Goal: Task Accomplishment & Management: Understand process/instructions

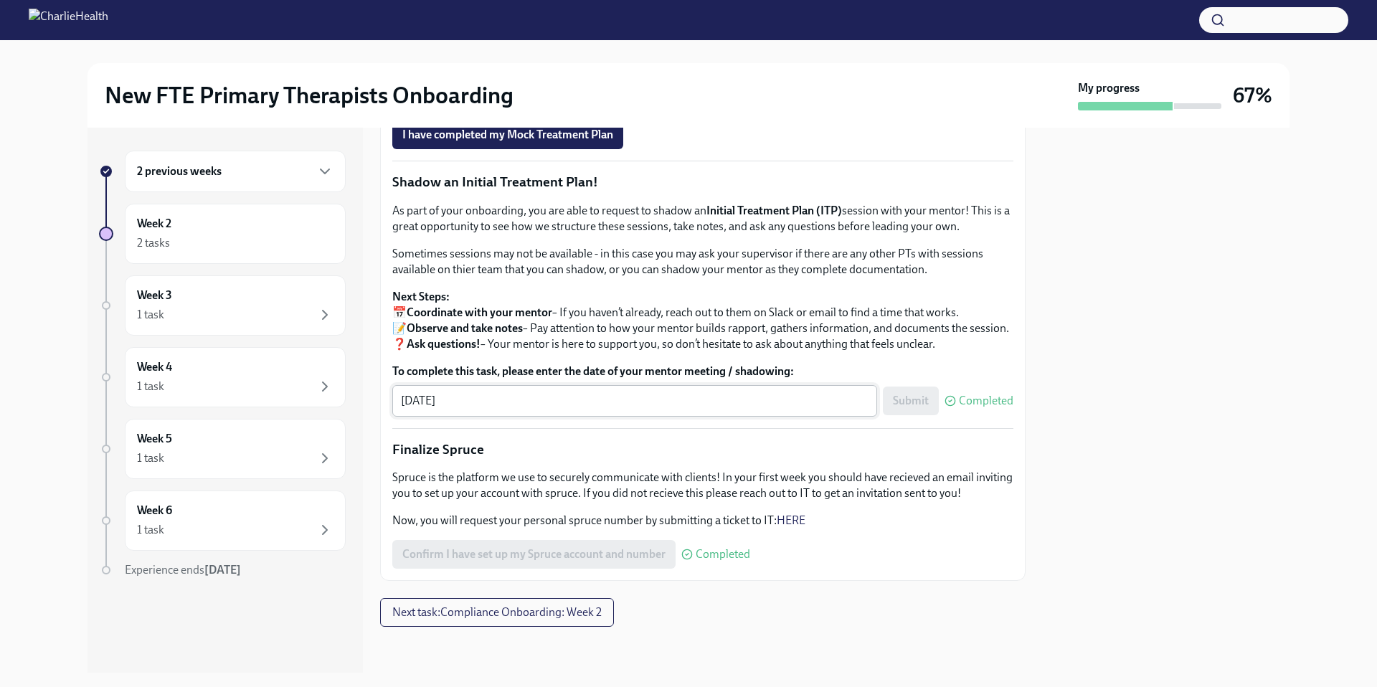
scroll to position [1476, 0]
click at [564, 615] on span "Next task : Compliance Onboarding: Week 2" at bounding box center [496, 612] width 209 height 14
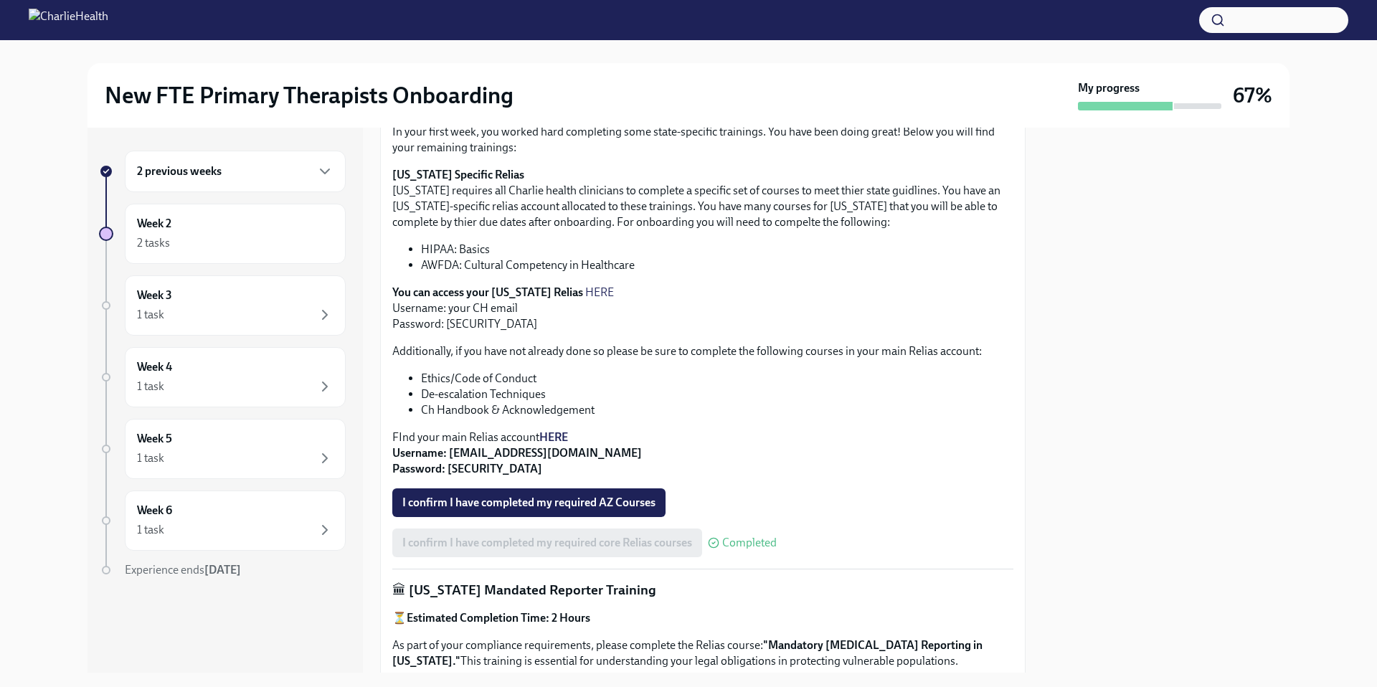
scroll to position [291, 0]
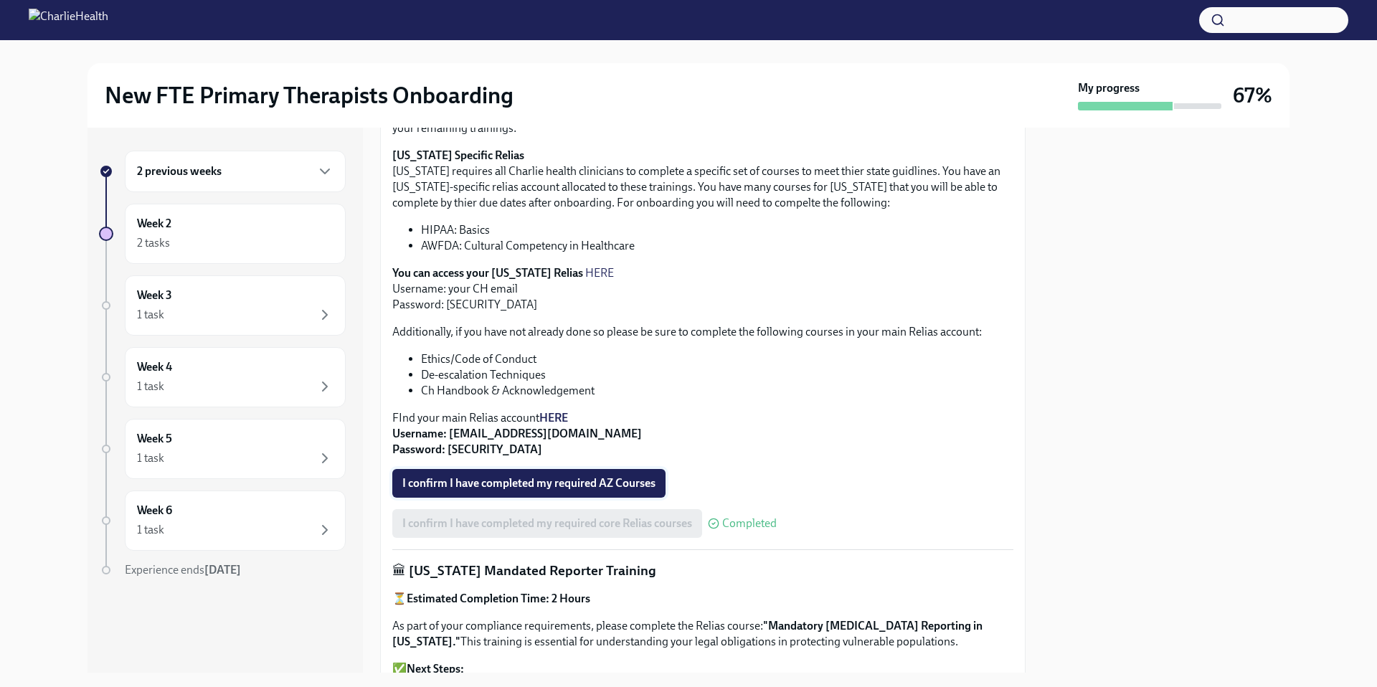
click at [512, 486] on span "I confirm I have completed my required AZ Courses" at bounding box center [528, 483] width 253 height 14
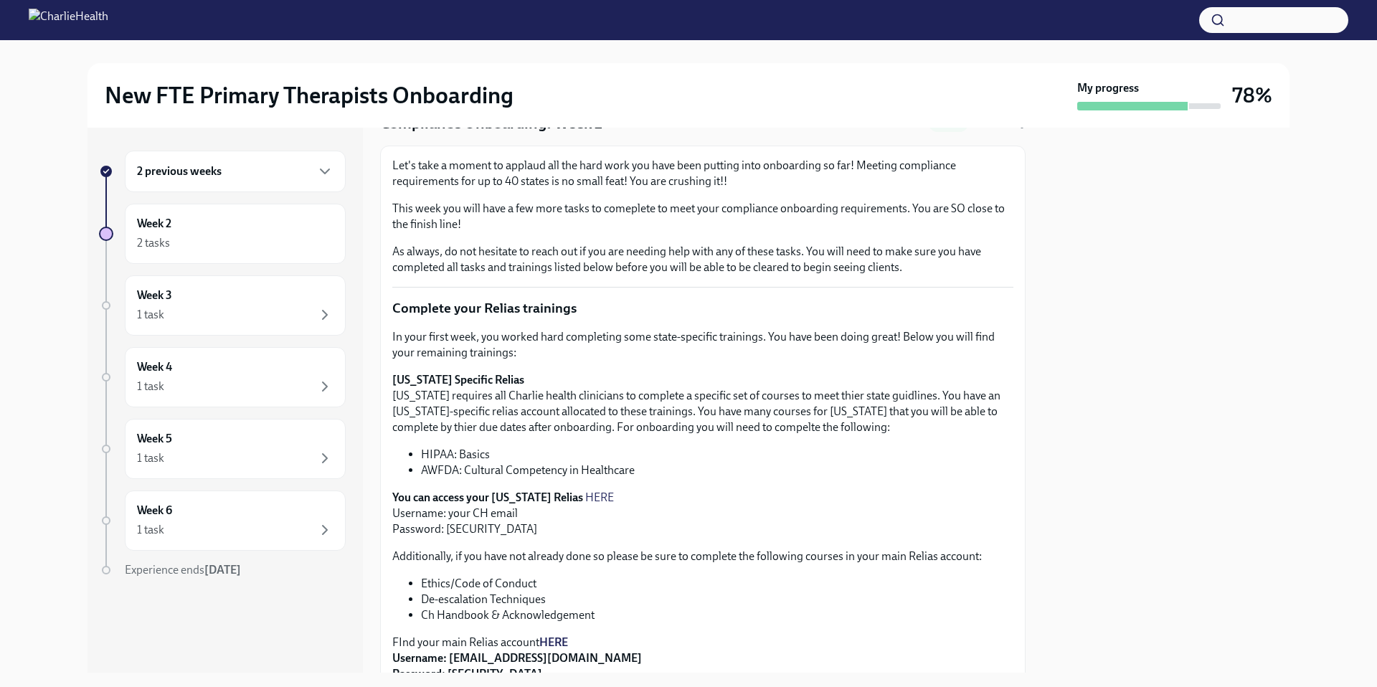
scroll to position [0, 0]
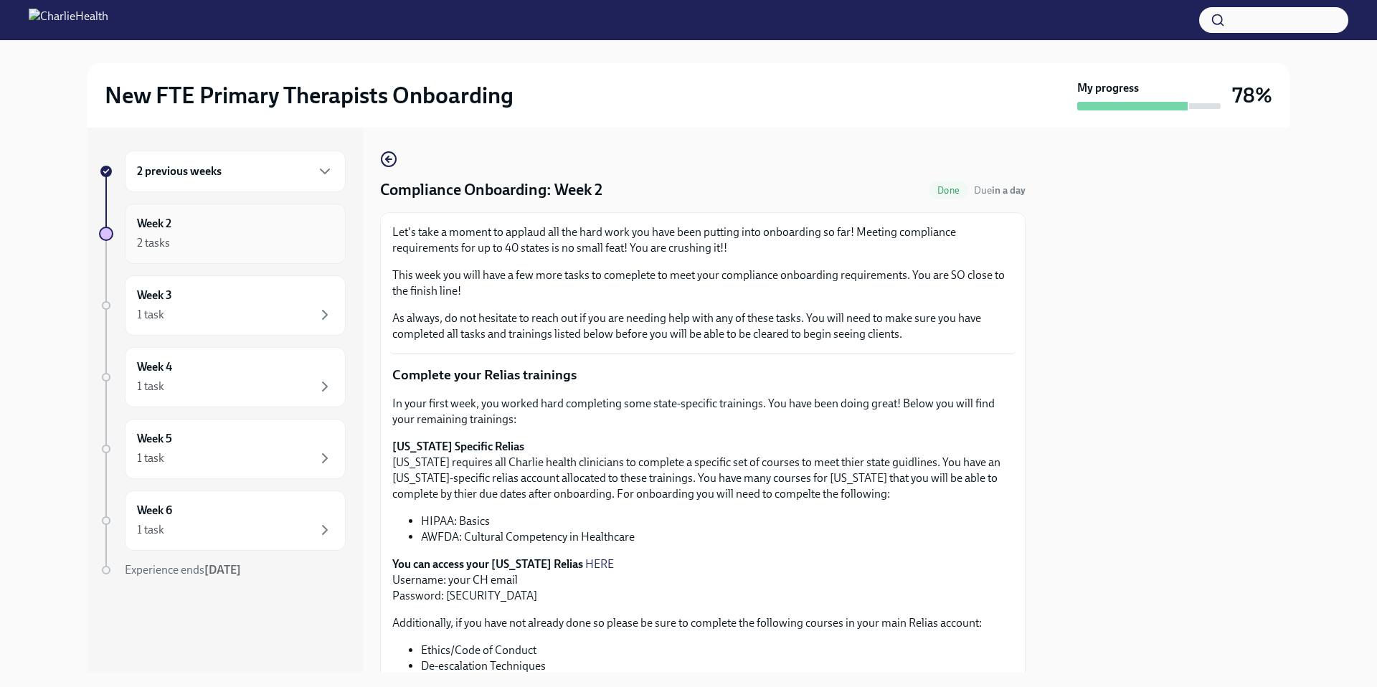
click at [236, 235] on div "2 tasks" at bounding box center [235, 243] width 197 height 17
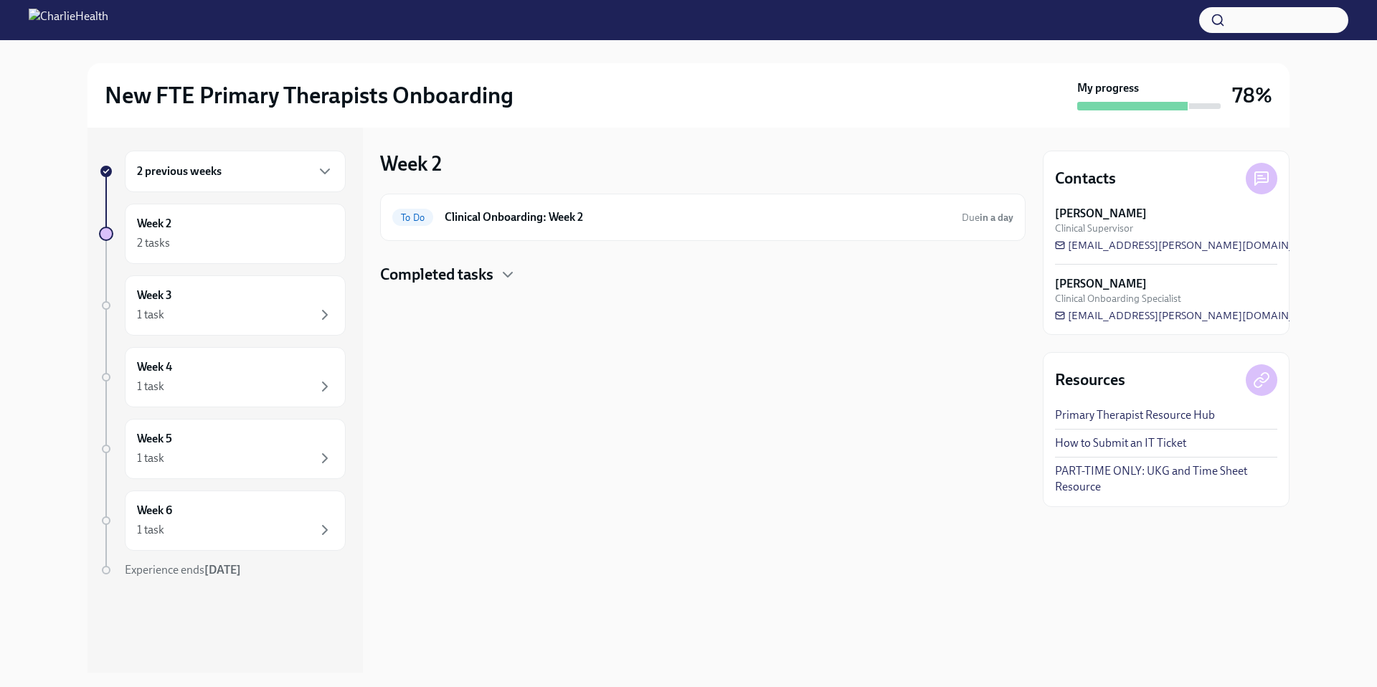
click at [470, 286] on div at bounding box center [703, 309] width 646 height 46
click at [476, 275] on h4 "Completed tasks" at bounding box center [436, 275] width 113 height 22
click at [622, 214] on h6 "Clinical Onboarding: Week 2" at bounding box center [698, 217] width 506 height 16
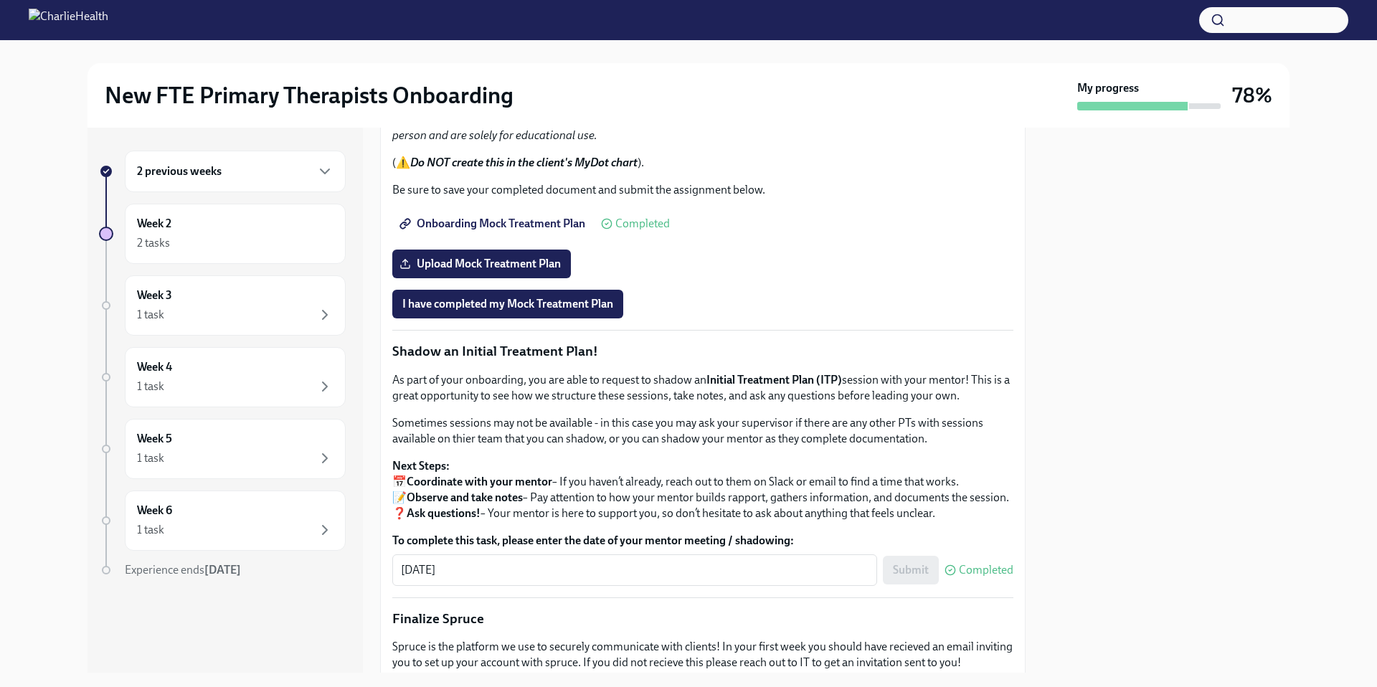
scroll to position [969, 0]
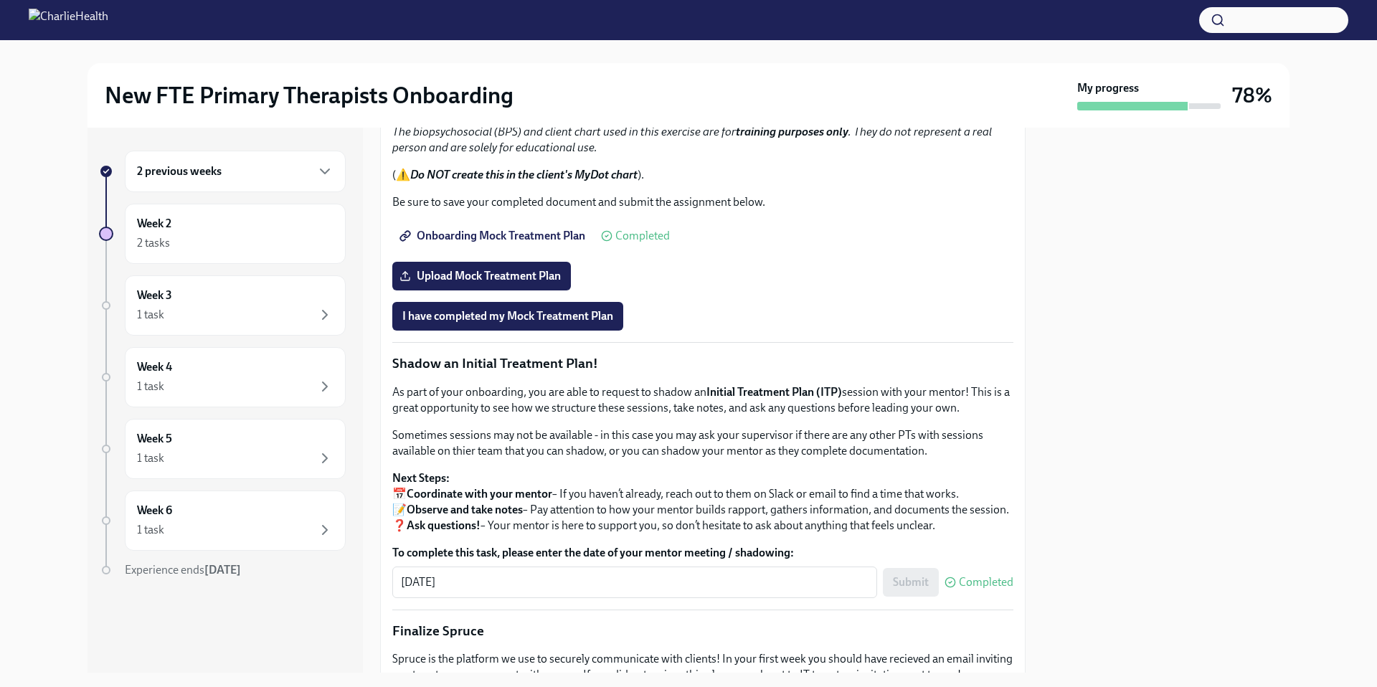
click at [489, 243] on span "Onboarding Mock Treatment Plan" at bounding box center [493, 236] width 183 height 14
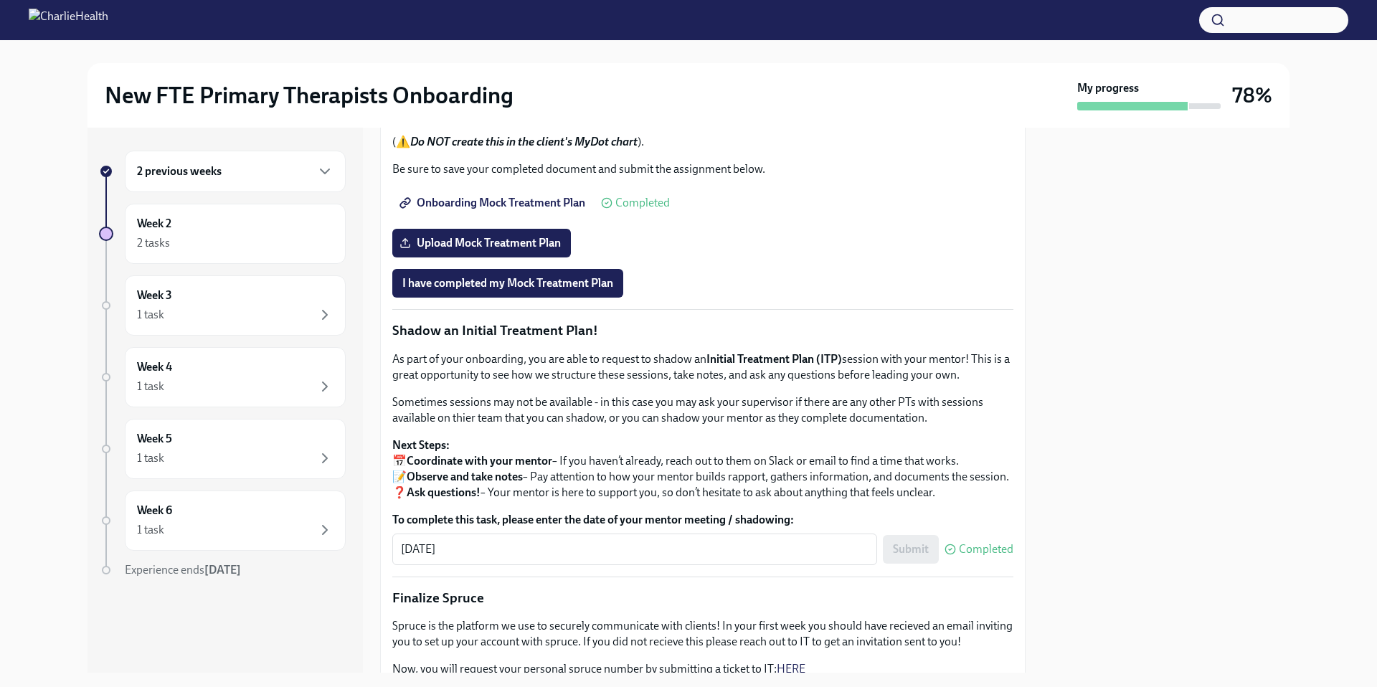
scroll to position [1017, 0]
